Goal: Task Accomplishment & Management: Manage account settings

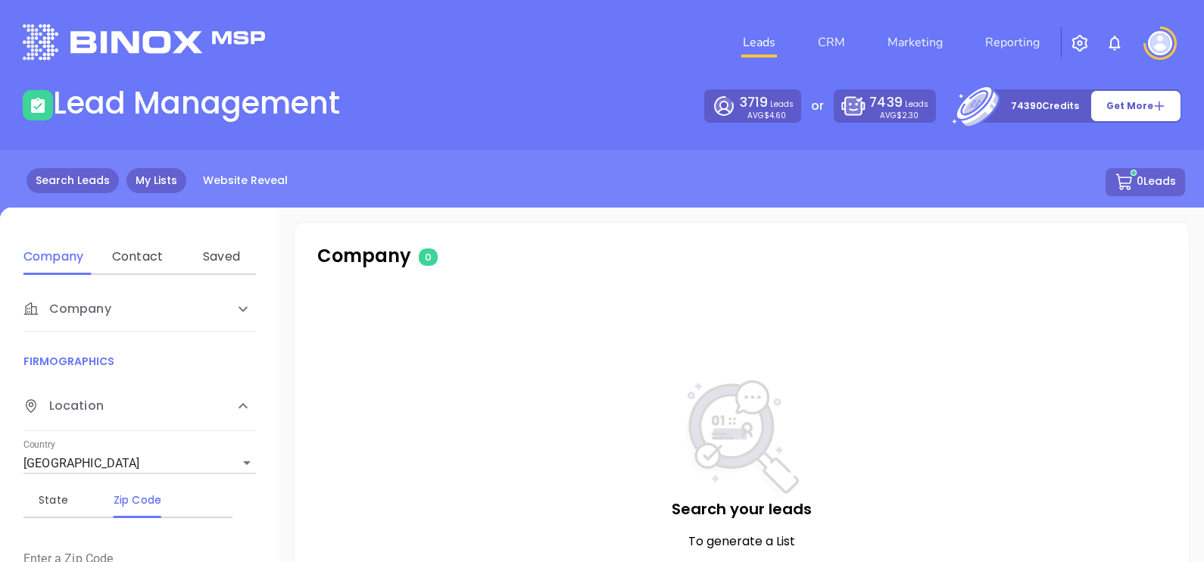
click at [167, 190] on link "My Lists" at bounding box center [156, 180] width 60 height 25
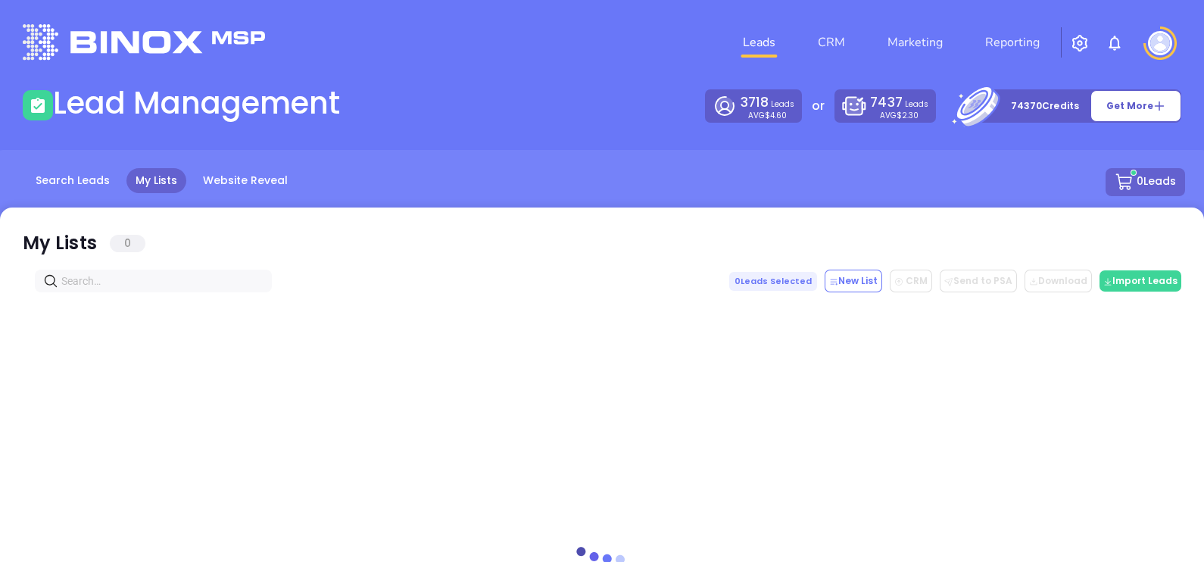
click at [103, 276] on input "text" at bounding box center [156, 281] width 190 height 17
paste input "[DOMAIN_NAME]"
type input "[DOMAIN_NAME]"
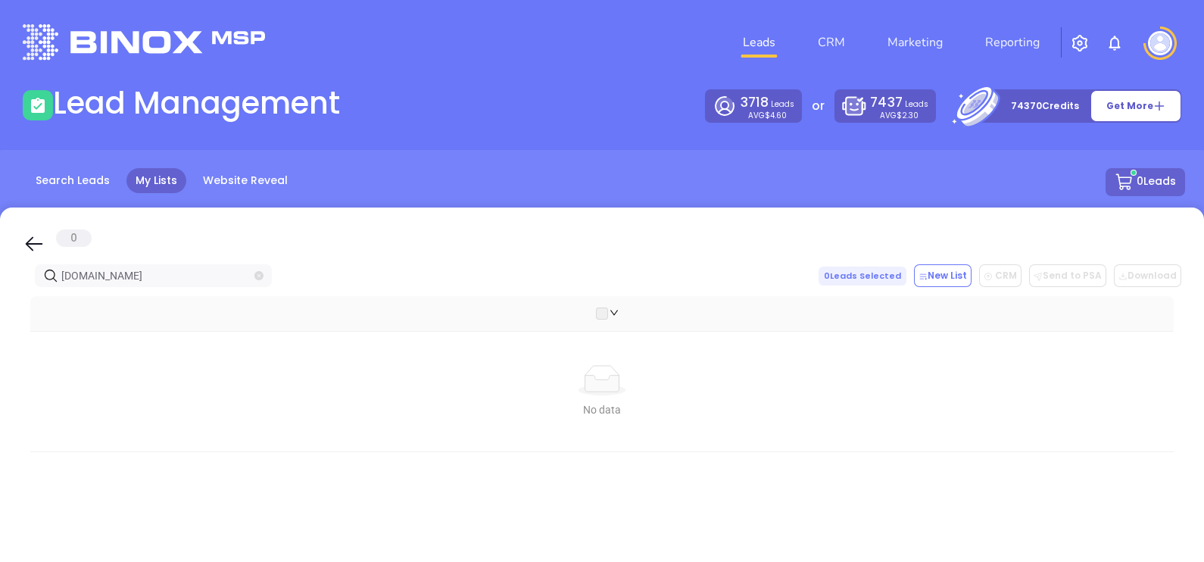
click at [254, 275] on icon "close-circle" at bounding box center [258, 275] width 9 height 9
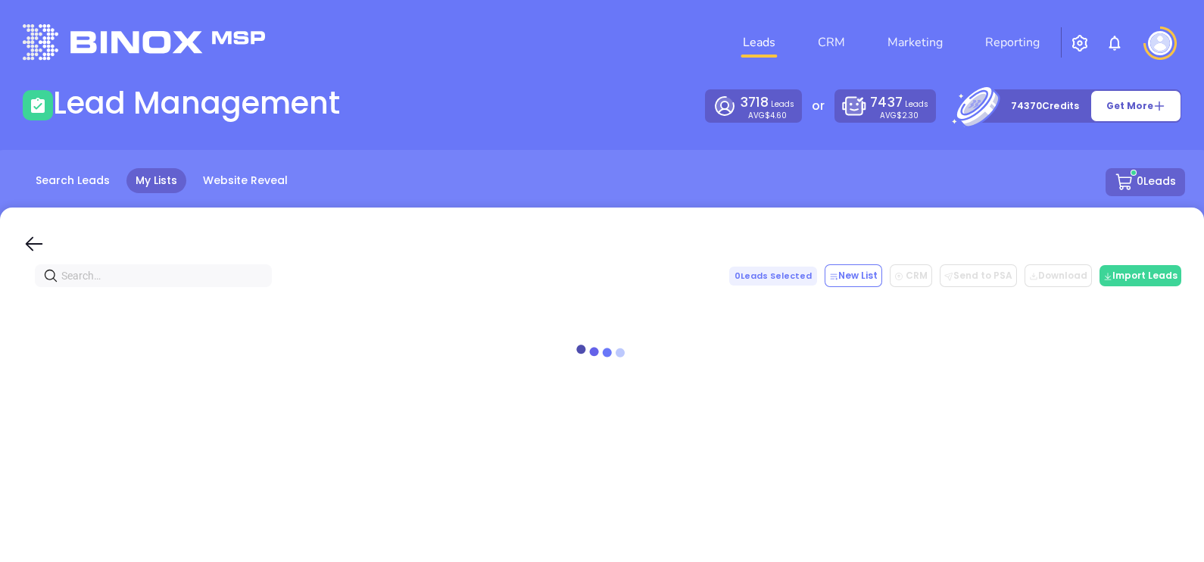
paste input "[DOMAIN_NAME]"
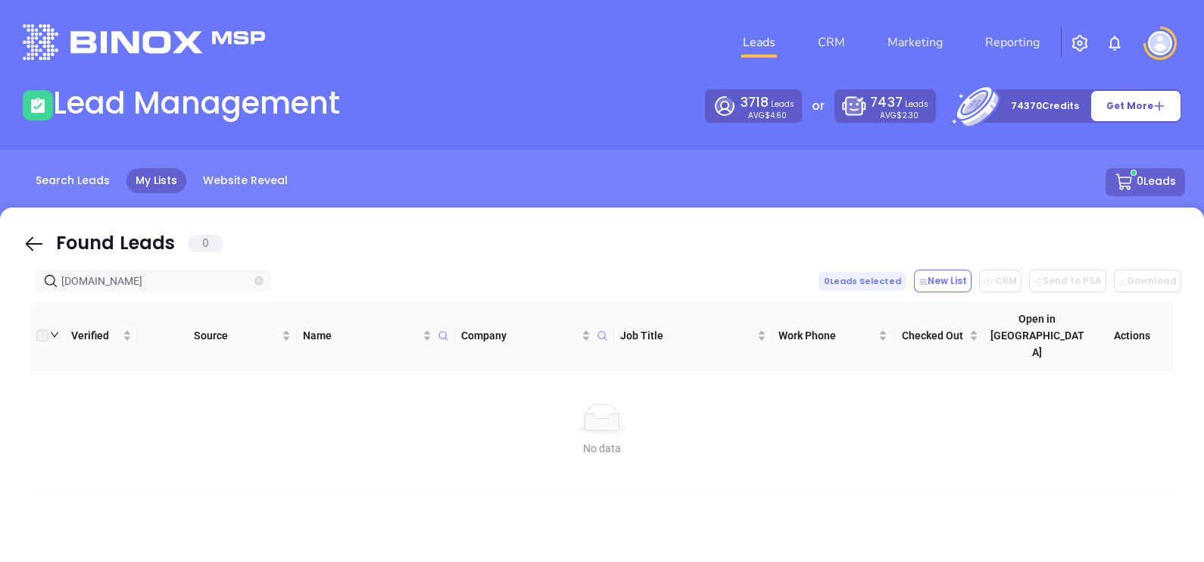
type input "[DOMAIN_NAME]"
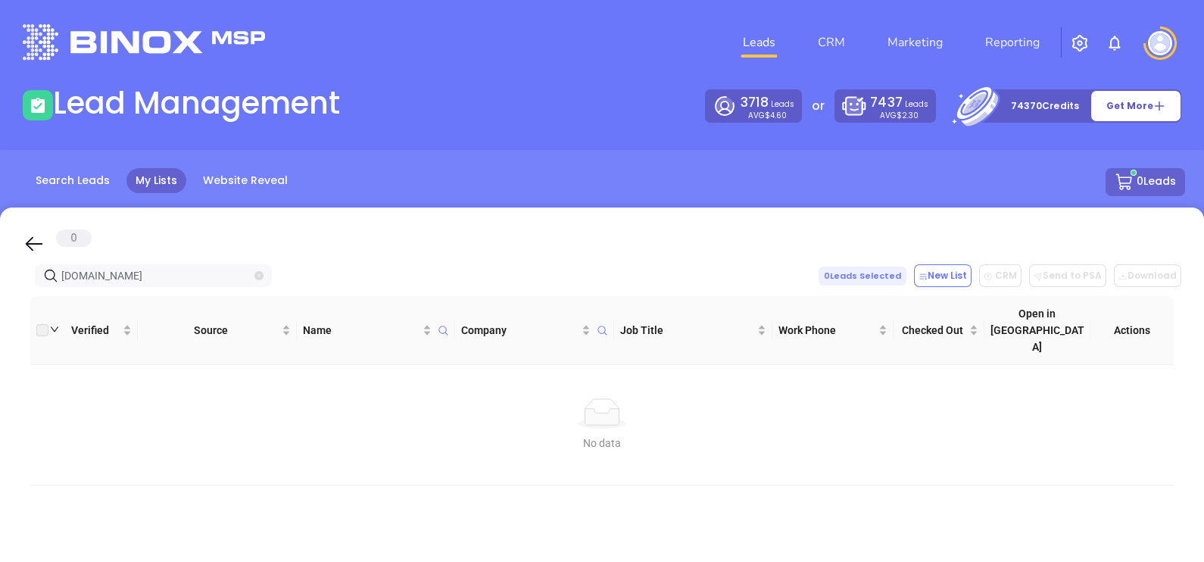
click at [261, 273] on icon "close-circle" at bounding box center [258, 275] width 9 height 9
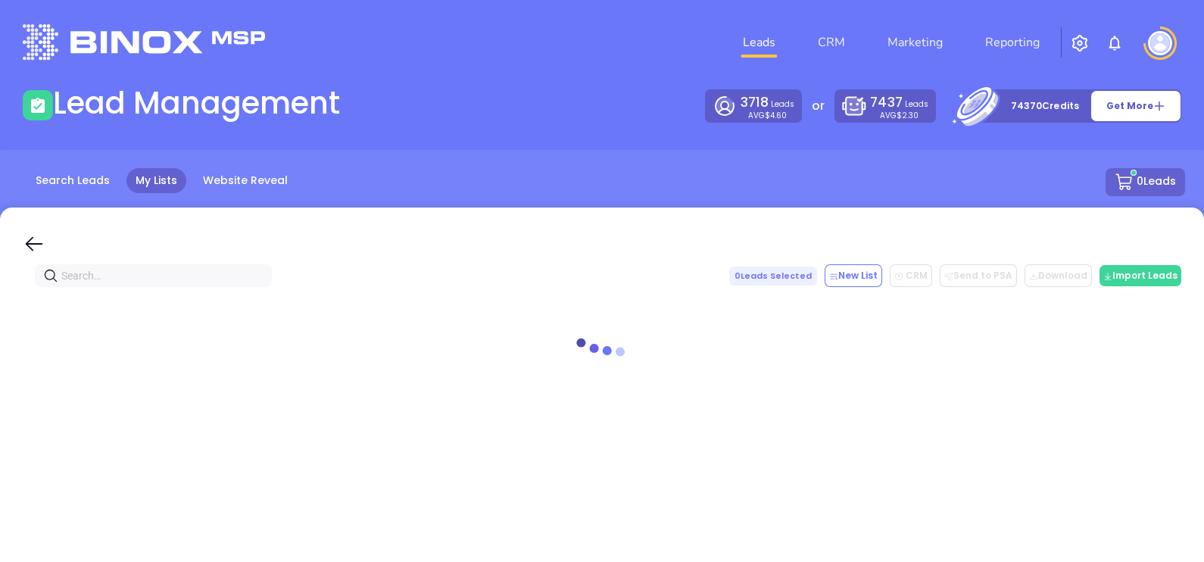
paste input "[DOMAIN_NAME]"
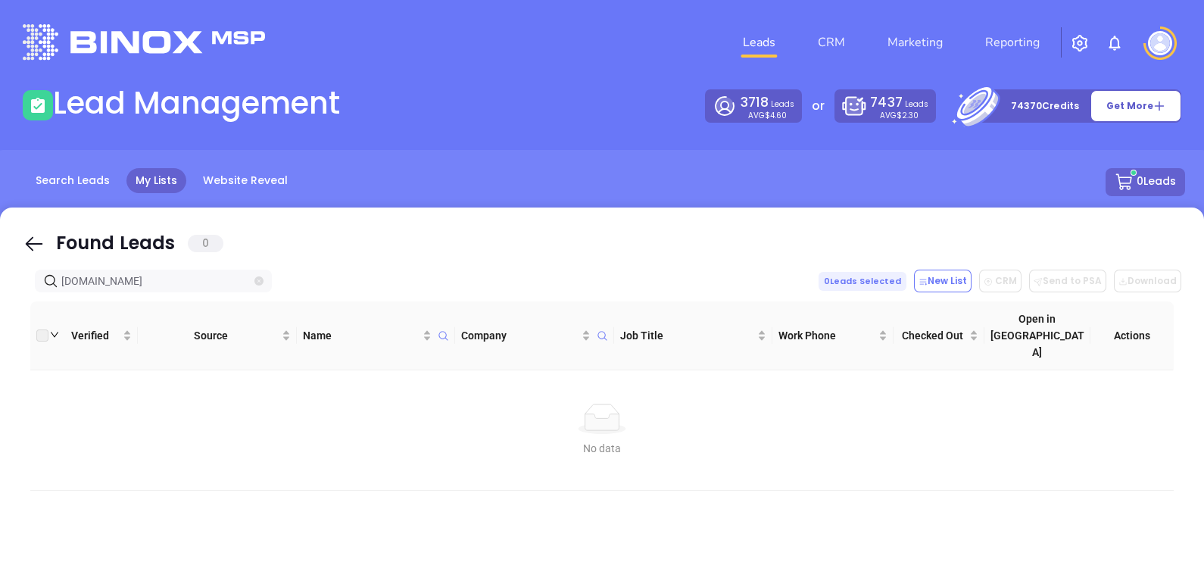
type input "[DOMAIN_NAME]"
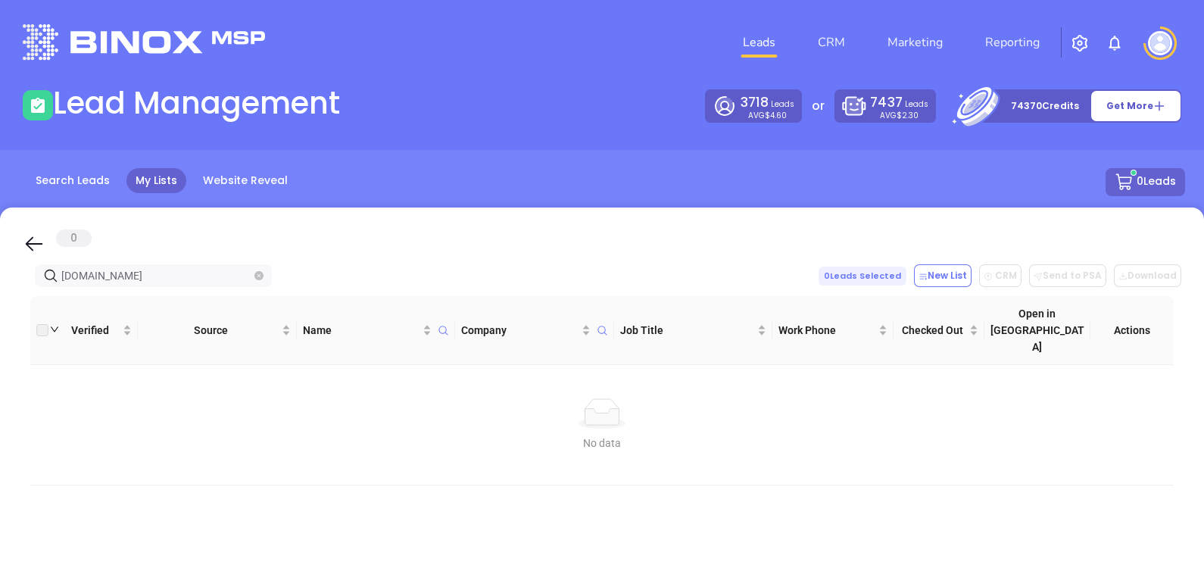
click at [261, 271] on icon "close-circle" at bounding box center [258, 275] width 9 height 9
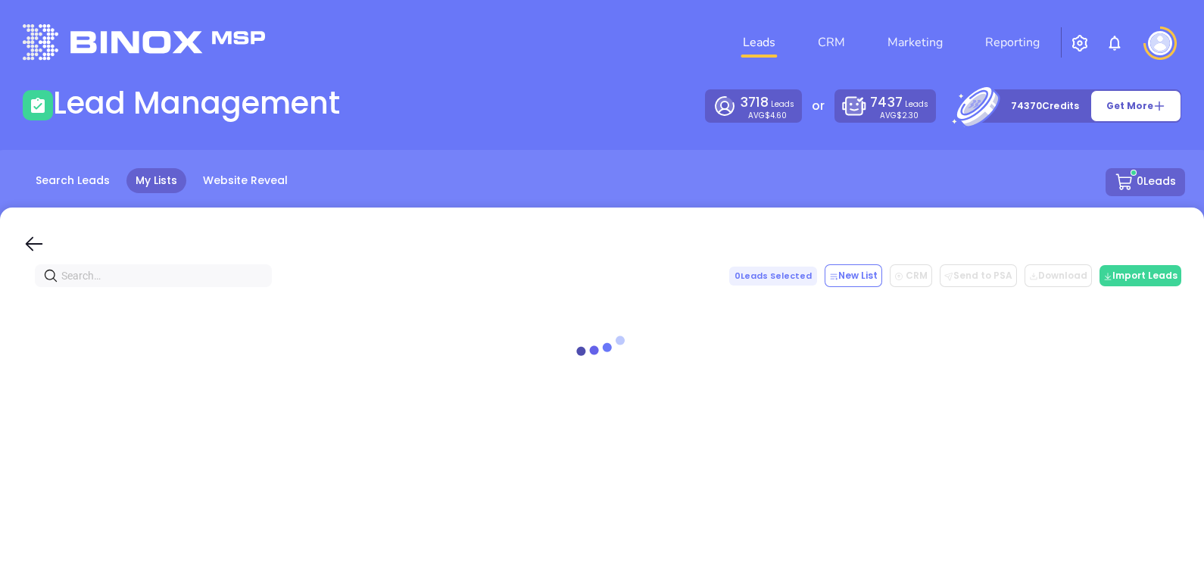
paste input "[DOMAIN_NAME]"
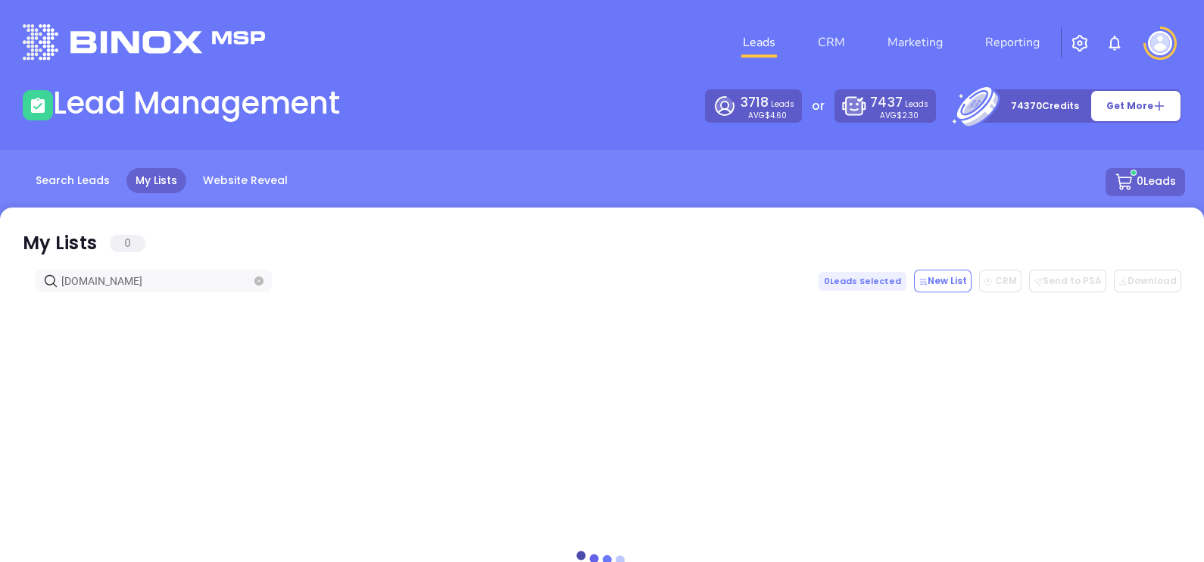
type input "[DOMAIN_NAME]"
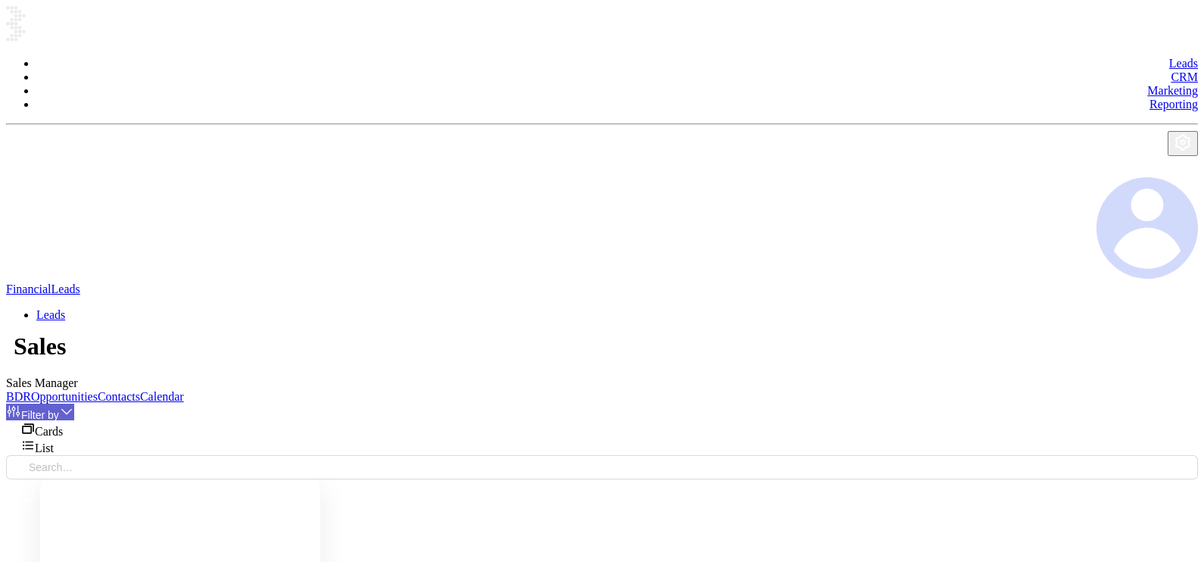
click at [140, 390] on link "Contacts" at bounding box center [119, 396] width 42 height 13
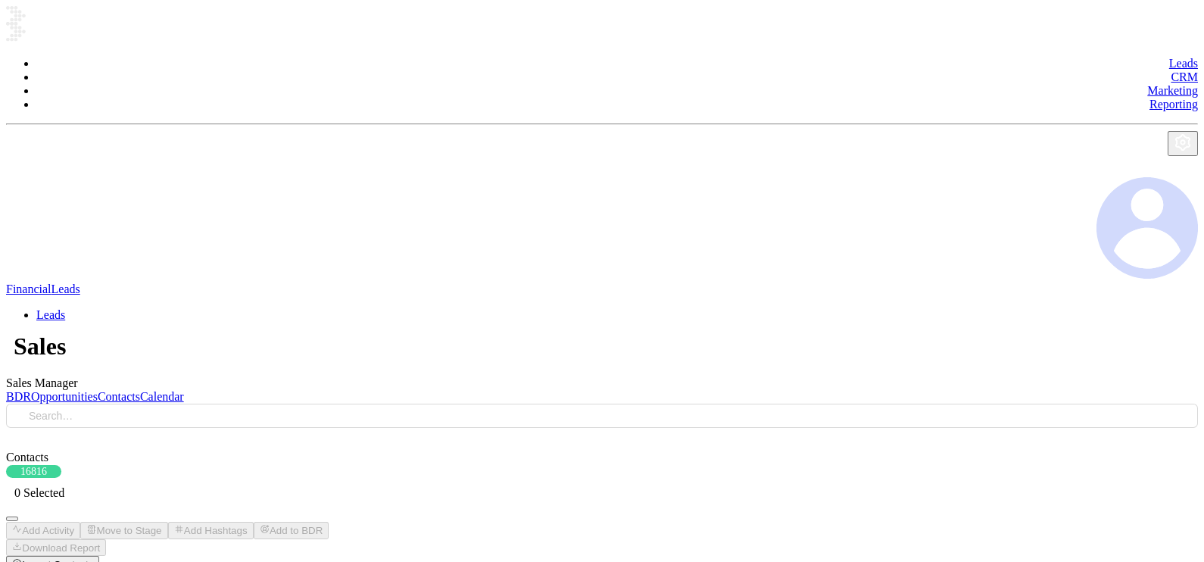
drag, startPoint x: 541, startPoint y: 276, endPoint x: 534, endPoint y: 271, distance: 8.8
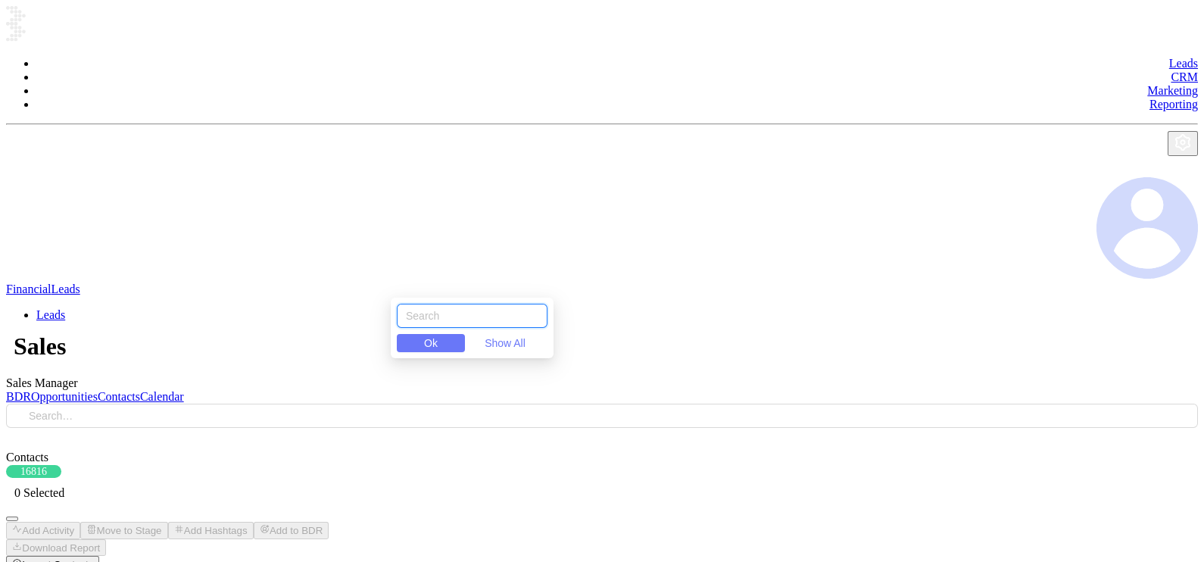
paste input "[DOMAIN_NAME]"
type input "[DOMAIN_NAME]"
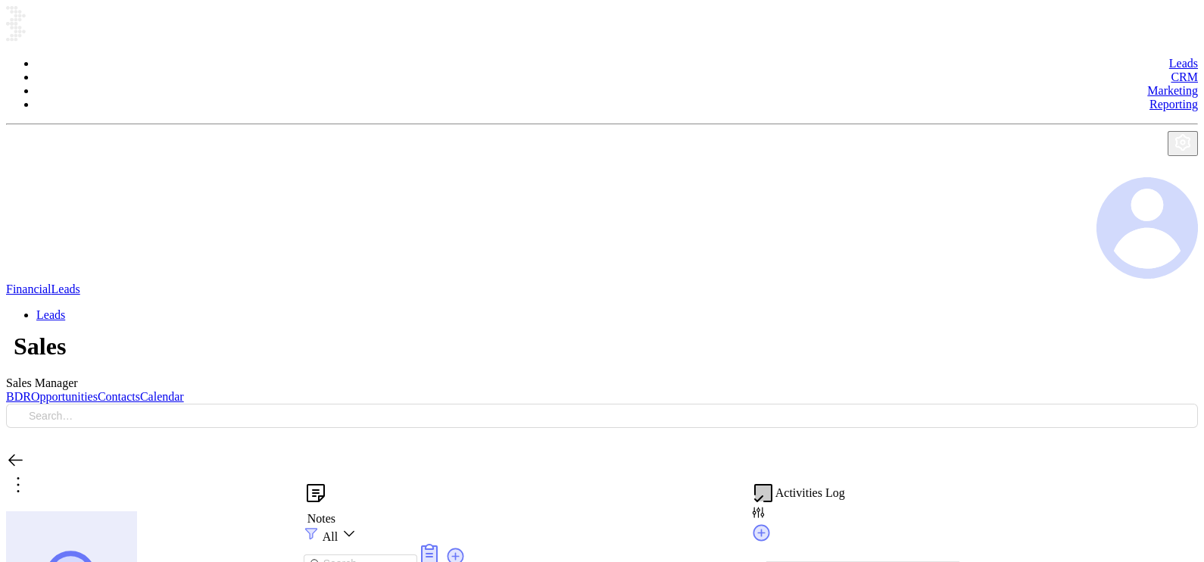
type input "10/15/2025"
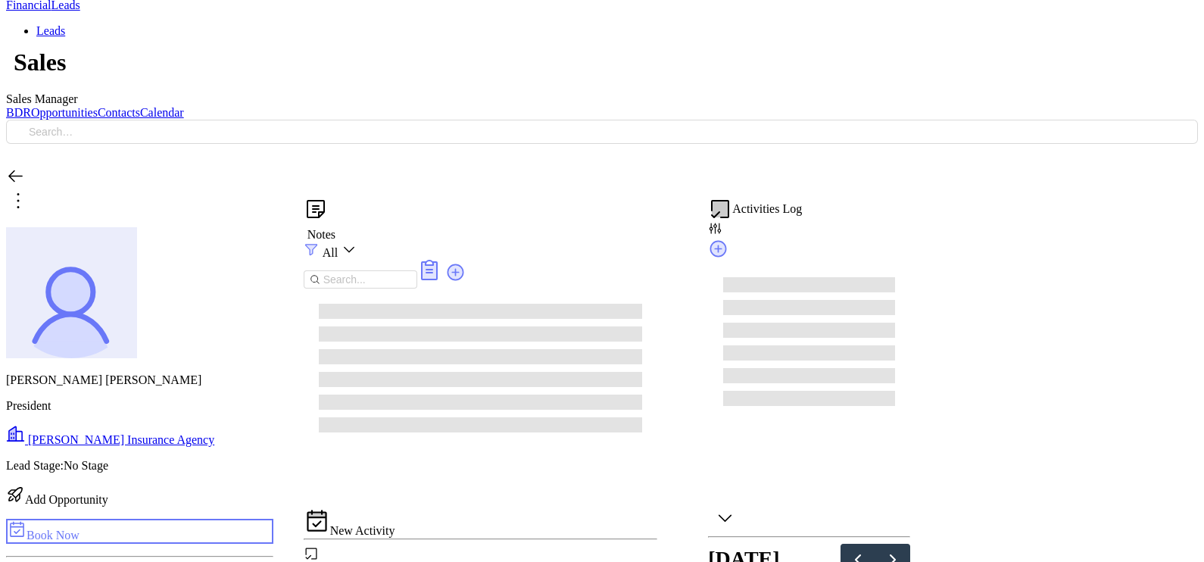
scroll to position [704, 0]
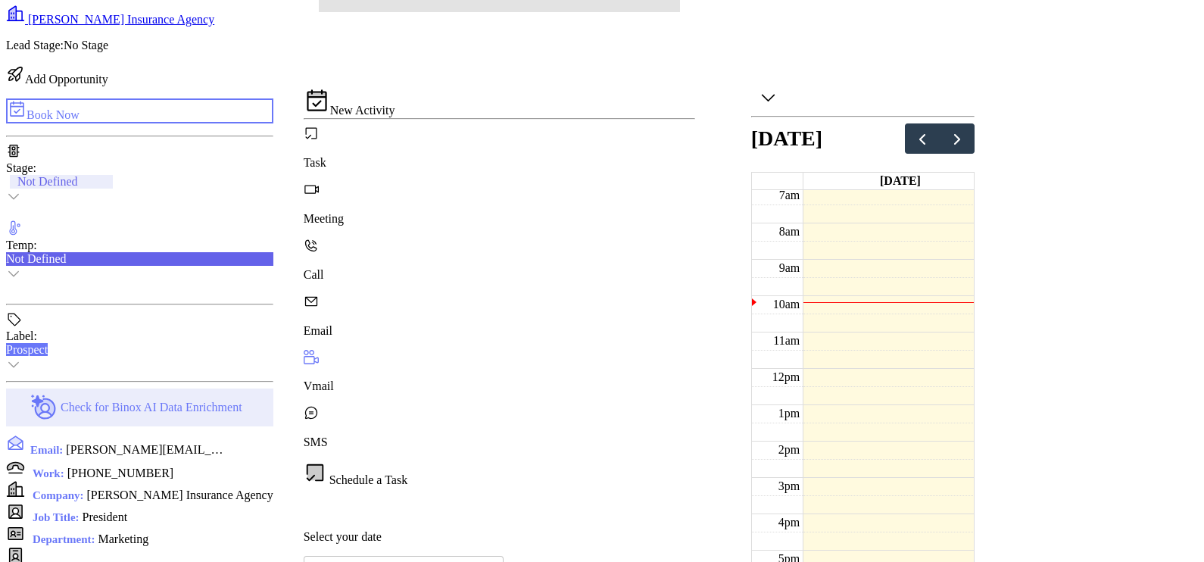
type input "Gissela Vargas"
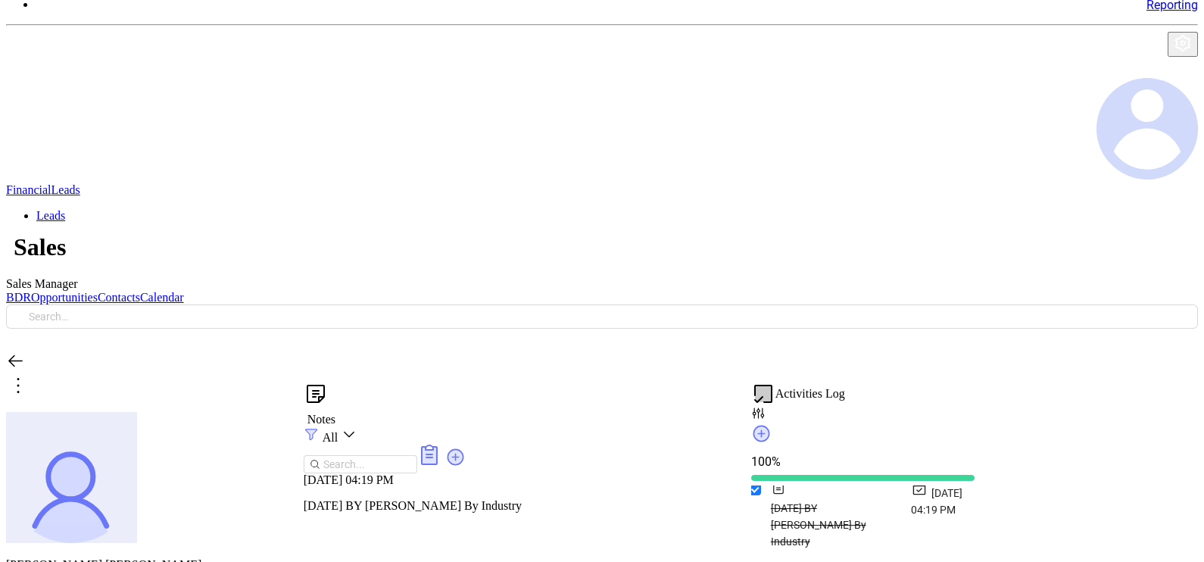
scroll to position [0, 0]
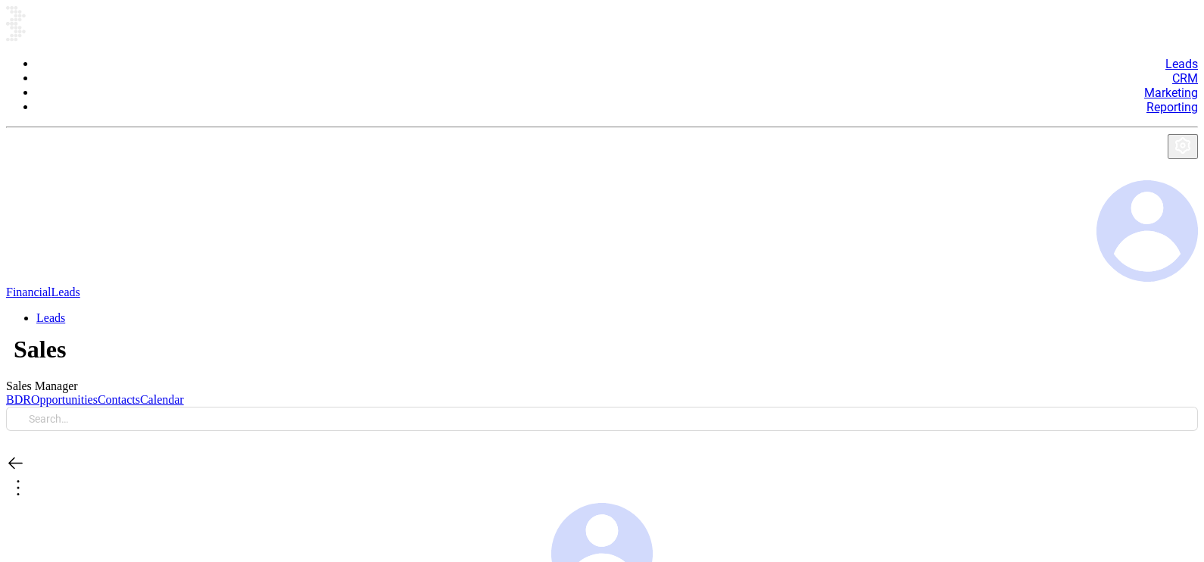
click at [140, 393] on link "Contacts" at bounding box center [119, 399] width 42 height 13
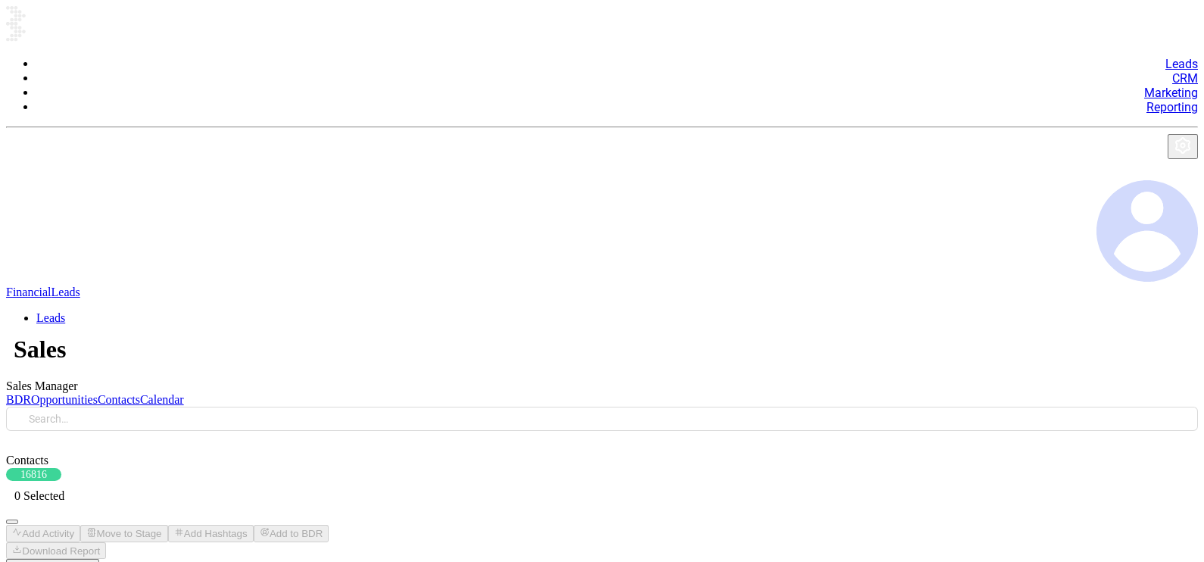
paste input "[DOMAIN_NAME]"
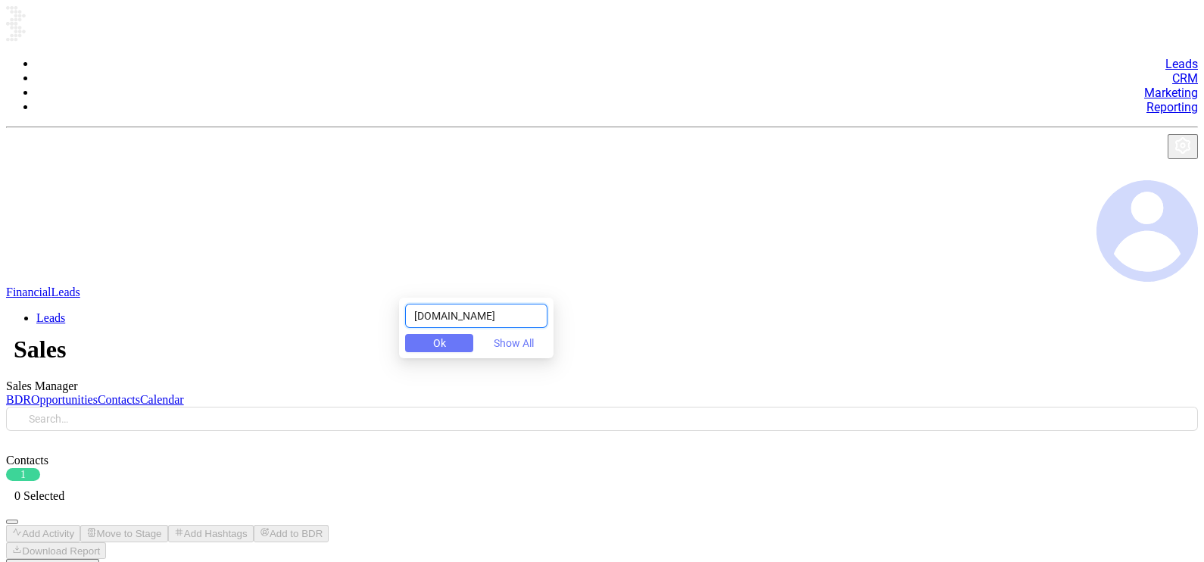
type input "[DOMAIN_NAME]"
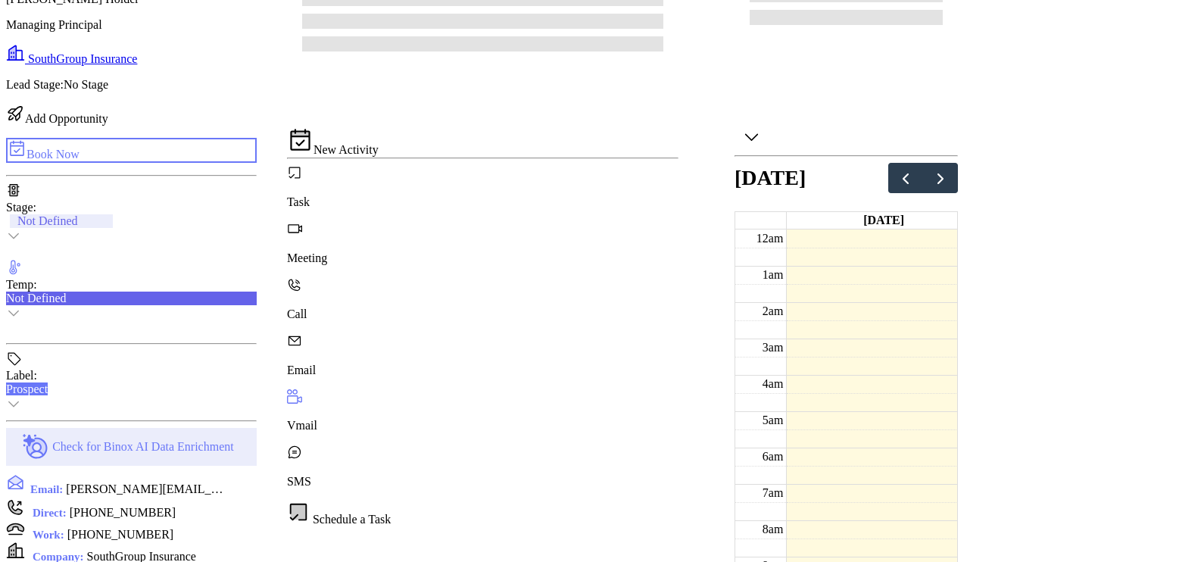
type input "10/15/2025"
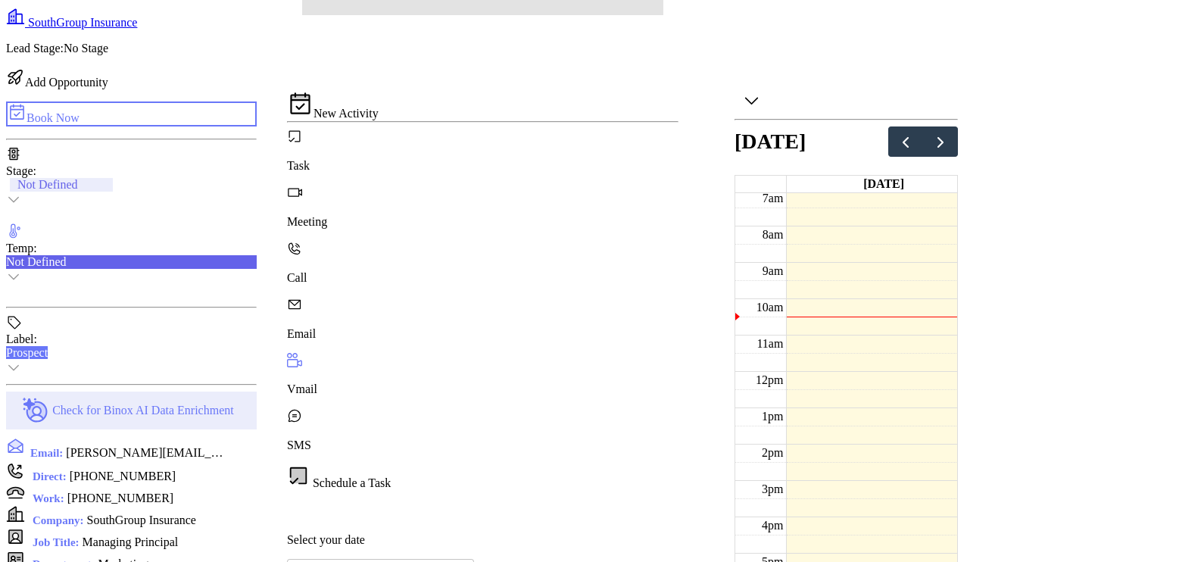
scroll to position [861, 0]
type input "Gissela Vargas"
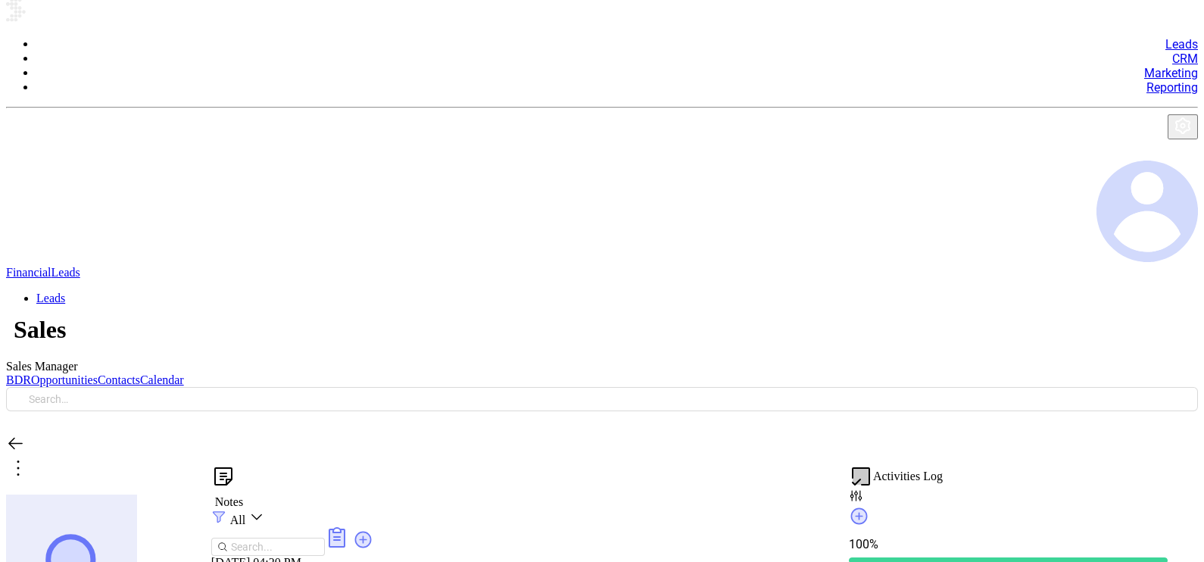
scroll to position [0, 0]
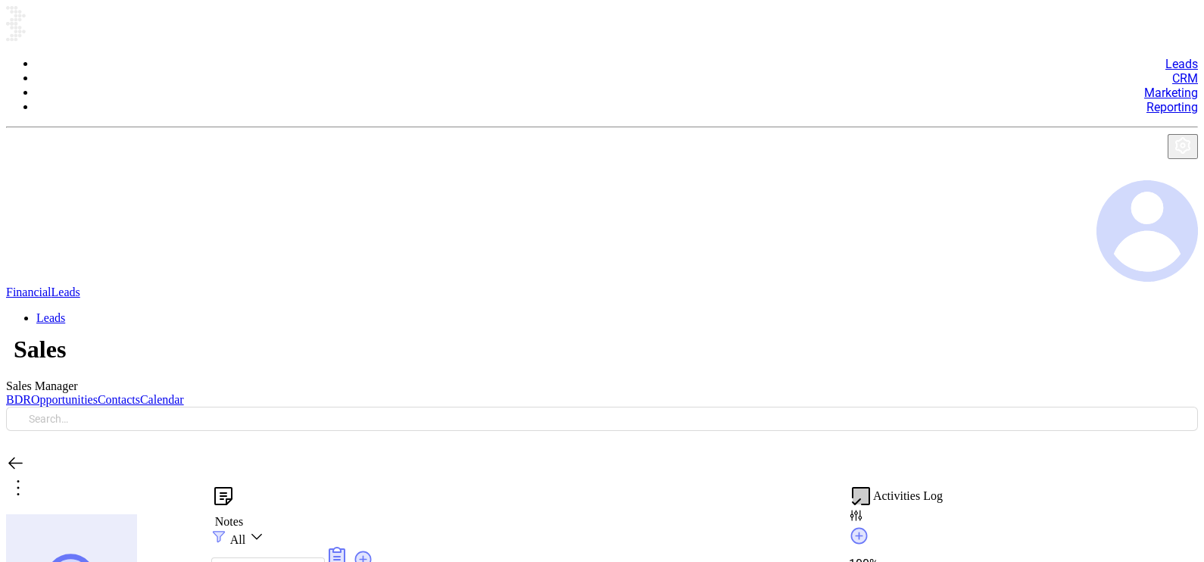
click at [140, 393] on link "Contacts" at bounding box center [119, 399] width 42 height 13
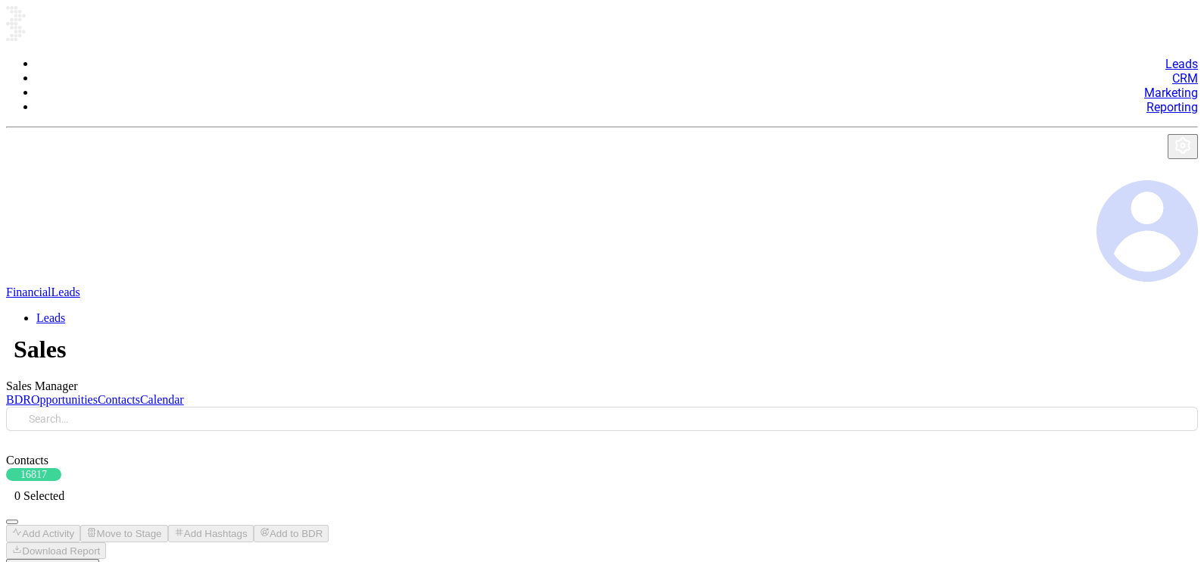
type input "[DOMAIN_NAME]"
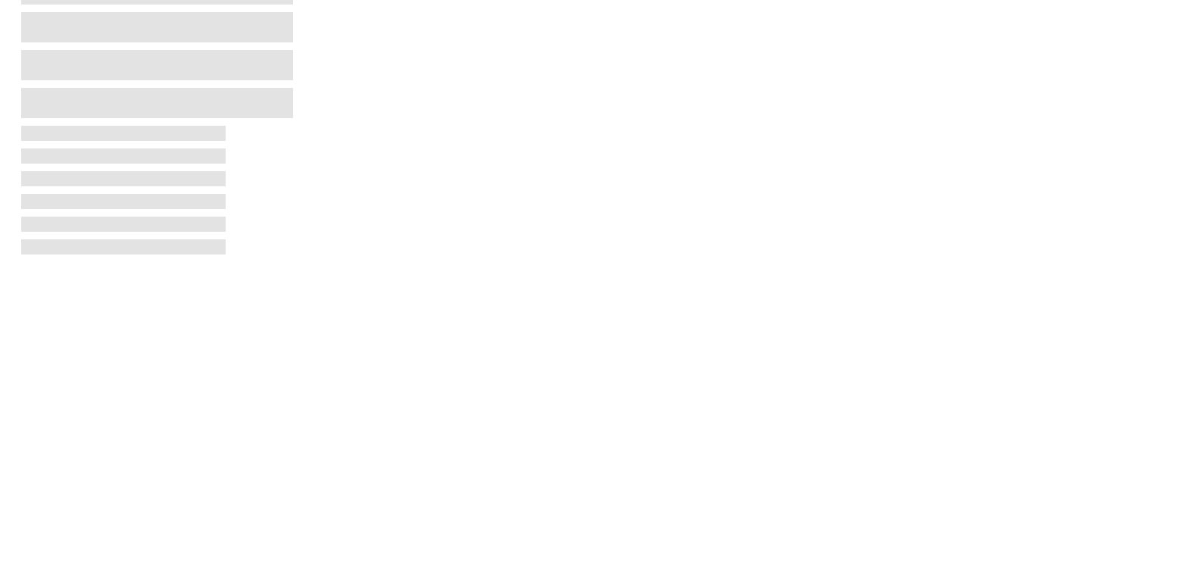
scroll to position [704, 0]
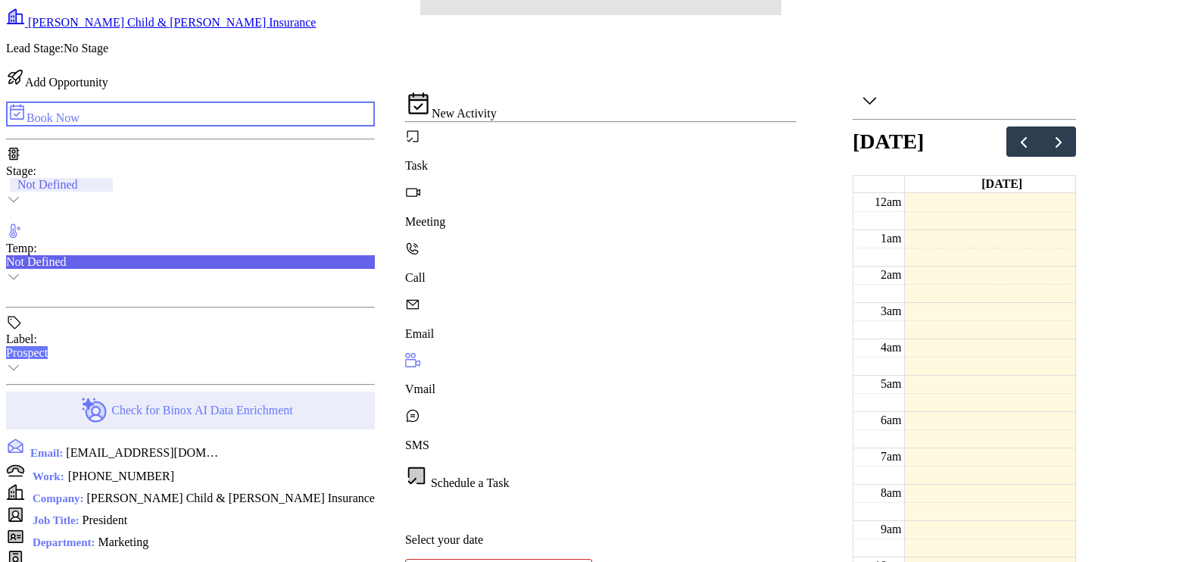
type input "10/15/2025"
type input "Gissela Vargas"
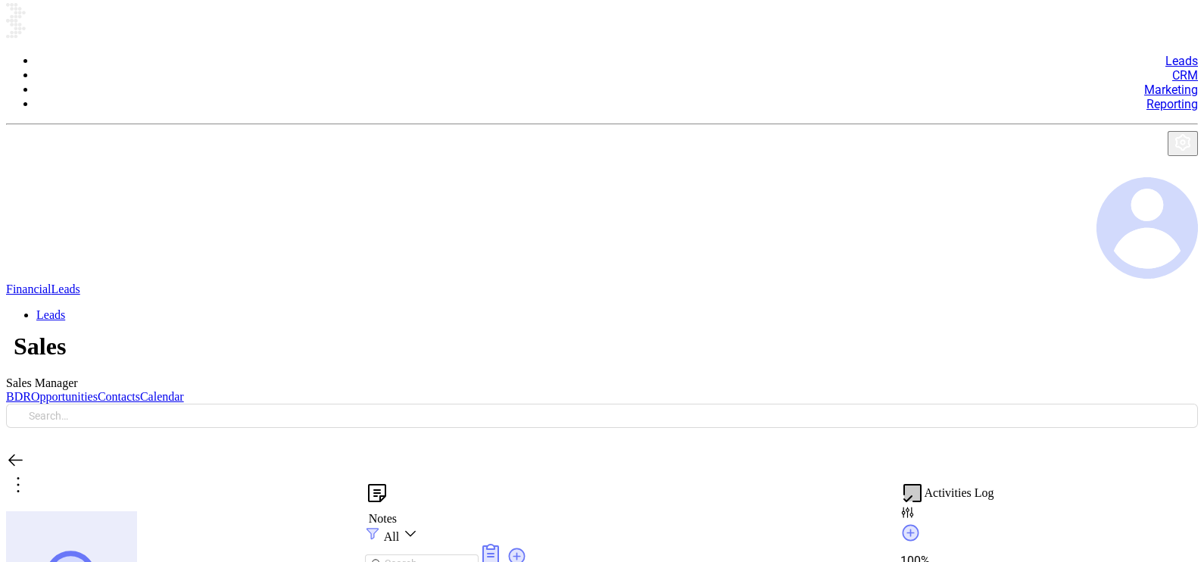
scroll to position [0, 0]
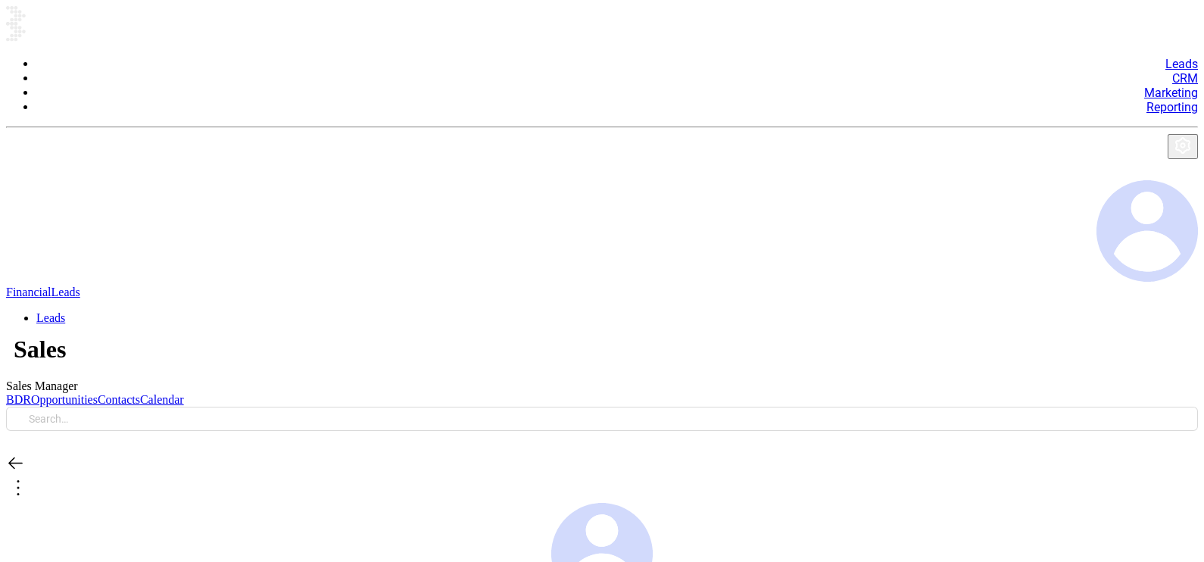
drag, startPoint x: 264, startPoint y: 214, endPoint x: 261, endPoint y: 223, distance: 9.6
click at [264, 454] on div at bounding box center [602, 478] width 1192 height 49
click at [30, 475] on icon at bounding box center [18, 487] width 24 height 24
click at [280, 267] on div "Edit" at bounding box center [272, 262] width 30 height 17
type input "Rimmer Child & Koonce Insurance"
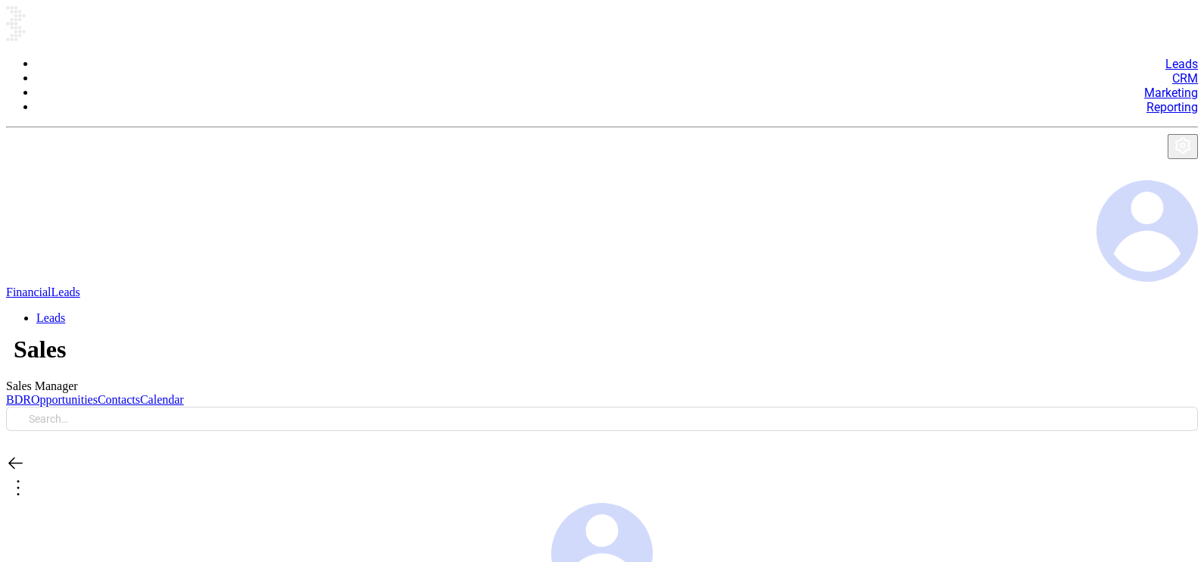
type input "(662) 846-6677"
type input "https://www.rckins.com/"
type input "6"
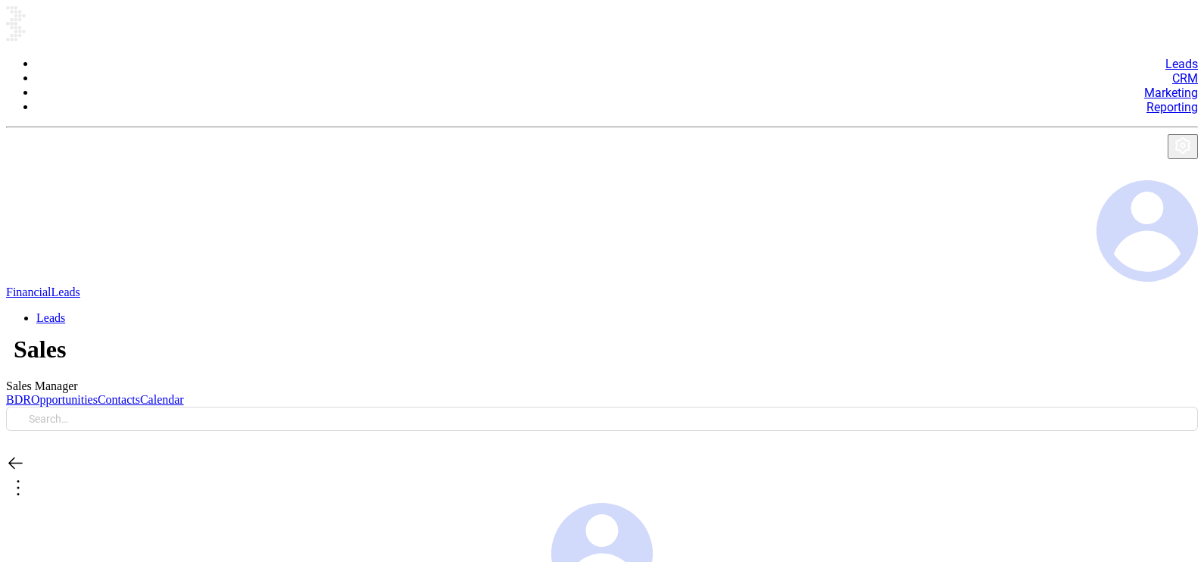
type input "Insurance"
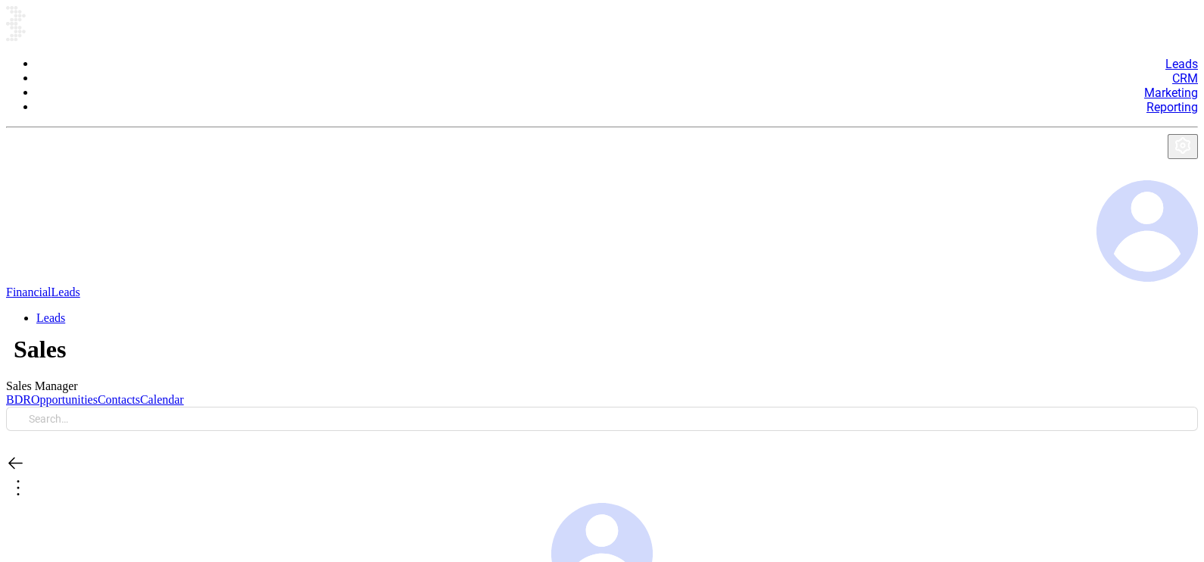
click at [140, 393] on link "Contacts" at bounding box center [119, 399] width 42 height 13
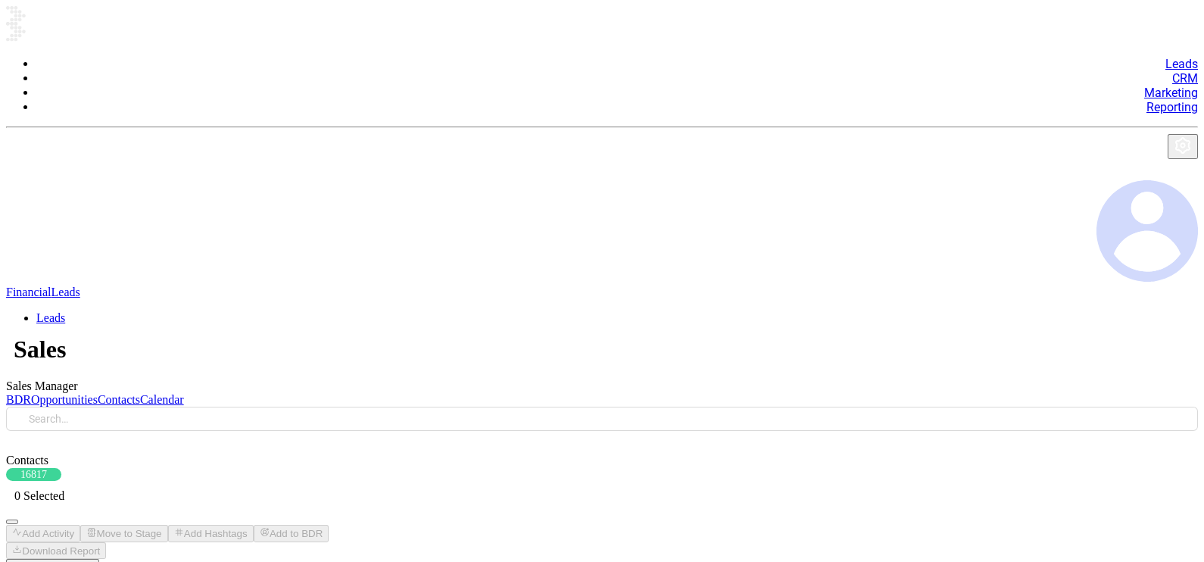
drag, startPoint x: 537, startPoint y: 279, endPoint x: 528, endPoint y: 283, distance: 10.2
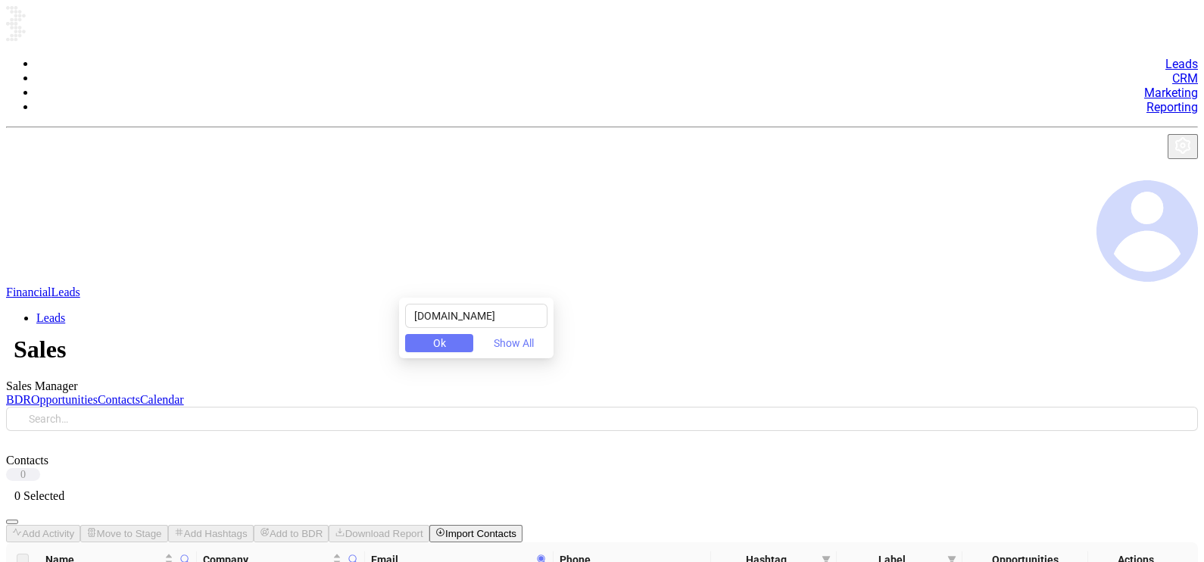
type input "[DOMAIN_NAME]"
